Goal: Task Accomplishment & Management: Manage account settings

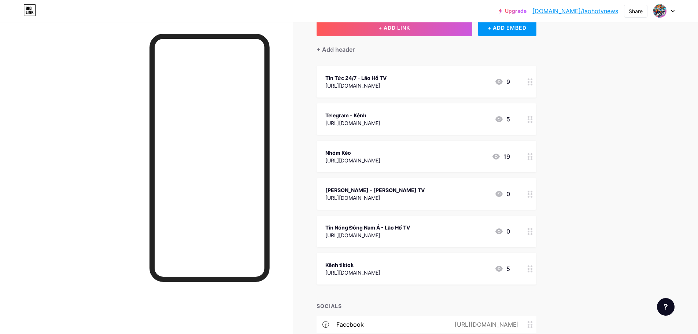
scroll to position [37, 0]
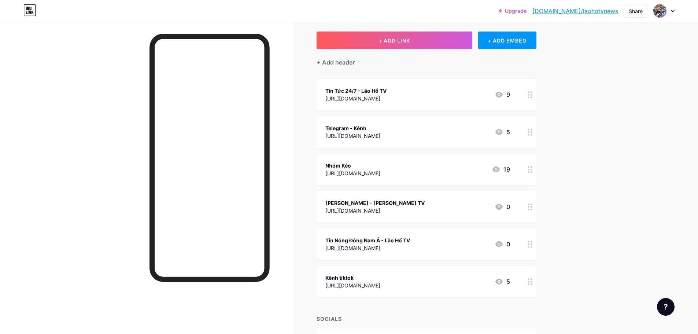
click at [578, 117] on div "Upgrade [DOMAIN_NAME]/laohot... [DOMAIN_NAME]/laohotvnews Share Switch accounts…" at bounding box center [349, 205] width 698 height 485
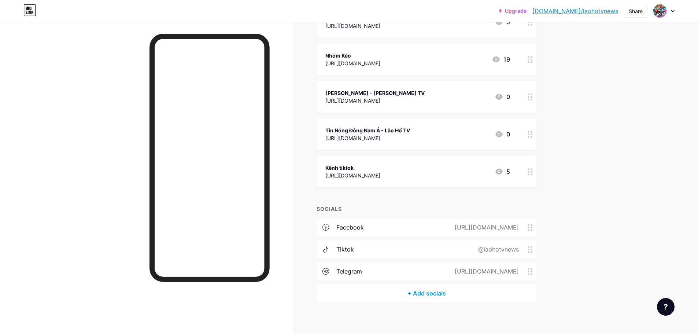
scroll to position [151, 0]
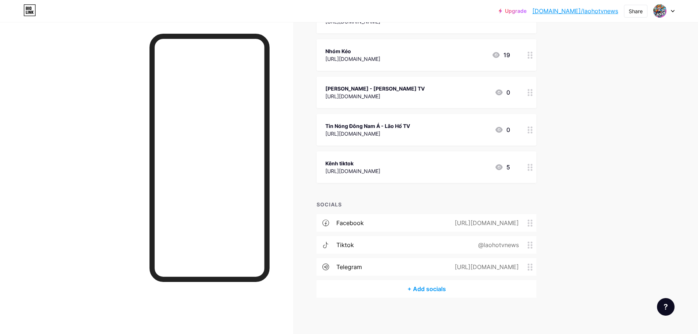
click at [603, 11] on link "[DOMAIN_NAME]/laohotvnews" at bounding box center [575, 11] width 86 height 9
click at [627, 136] on div "Upgrade [DOMAIN_NAME]/laohot... [DOMAIN_NAME]/laohotvnews Share Switch accounts…" at bounding box center [349, 91] width 698 height 485
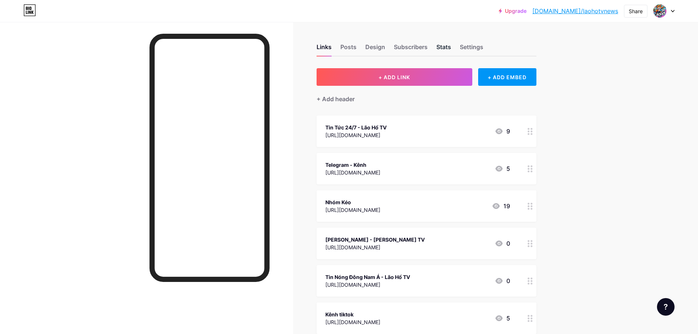
click at [451, 46] on div "Stats" at bounding box center [443, 48] width 15 height 13
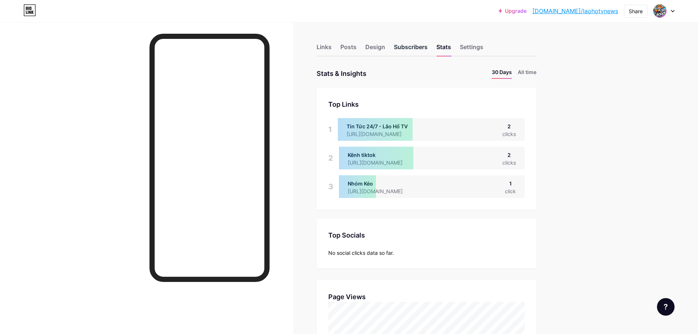
scroll to position [334, 698]
click at [531, 75] on li "All time" at bounding box center [527, 73] width 19 height 11
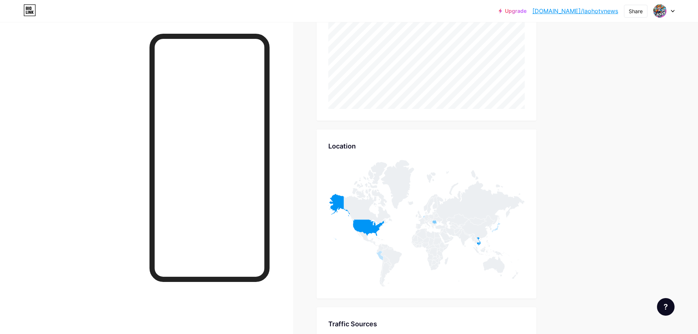
scroll to position [220, 0]
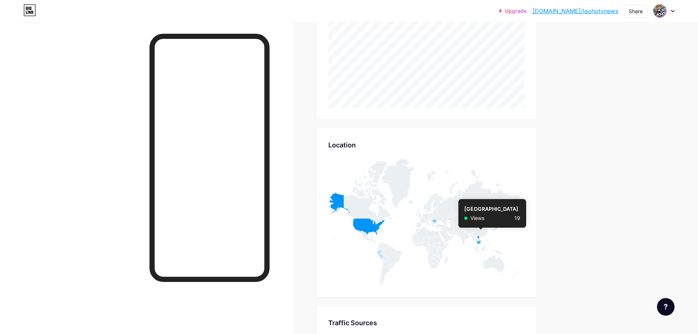
click at [481, 242] on icon at bounding box center [479, 240] width 4 height 8
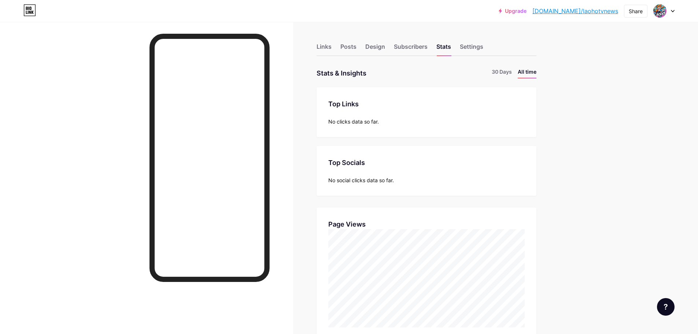
scroll to position [0, 0]
click at [466, 43] on div "Settings" at bounding box center [471, 48] width 23 height 13
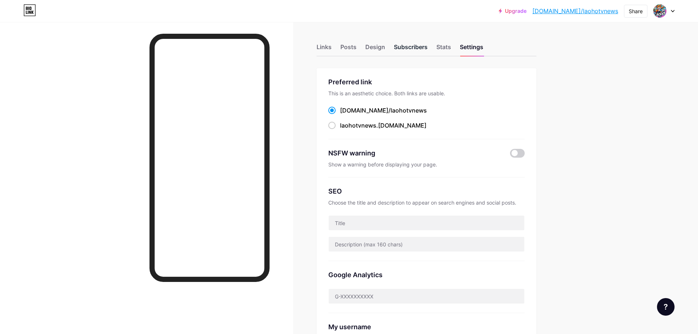
click at [416, 47] on div "Subscribers" at bounding box center [411, 48] width 34 height 13
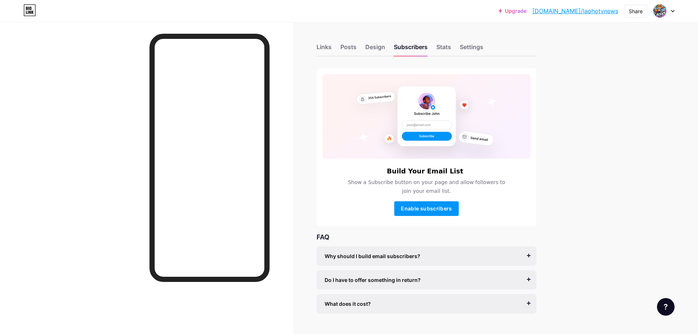
click at [456, 47] on div "Links Posts Design Subscribers Stats Settings" at bounding box center [426, 44] width 220 height 26
click at [473, 48] on div "Settings" at bounding box center [471, 48] width 23 height 13
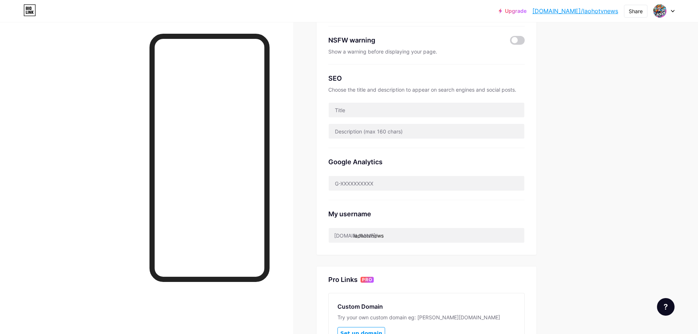
scroll to position [147, 0]
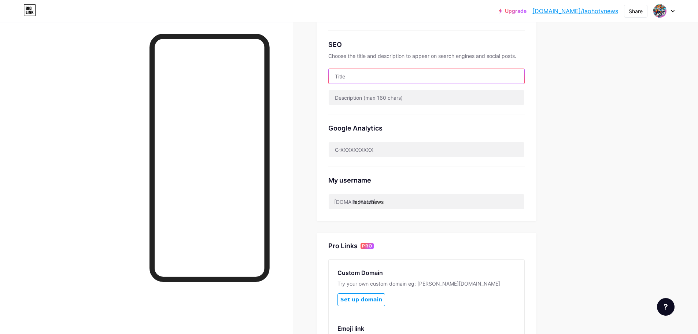
click at [391, 81] on input "text" at bounding box center [427, 76] width 196 height 15
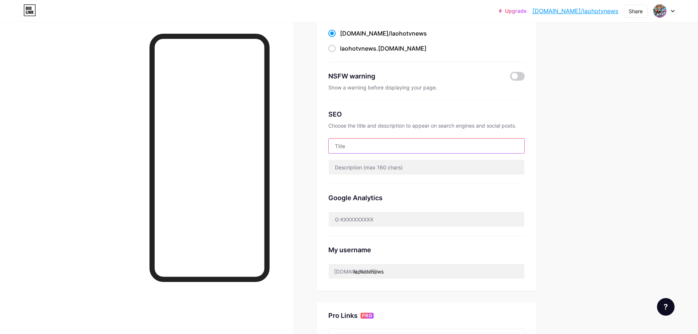
scroll to position [0, 0]
